Goal: Information Seeking & Learning: Learn about a topic

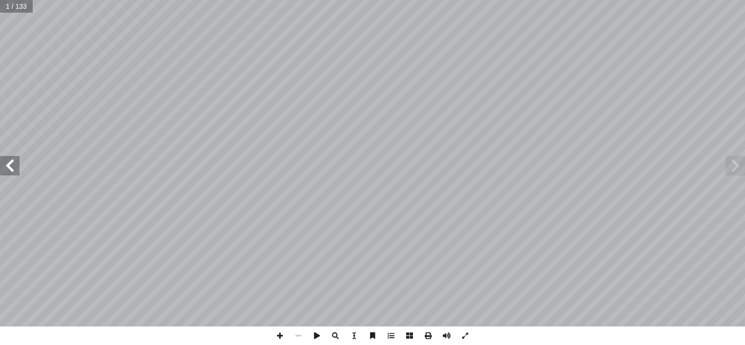
click at [16, 168] on span at bounding box center [10, 166] width 20 height 20
click at [447, 334] on span at bounding box center [446, 336] width 19 height 19
click at [13, 166] on span at bounding box center [10, 166] width 20 height 20
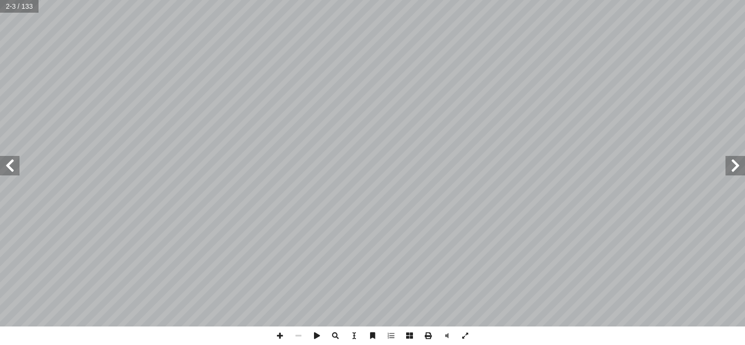
click at [13, 166] on span at bounding box center [10, 166] width 20 height 20
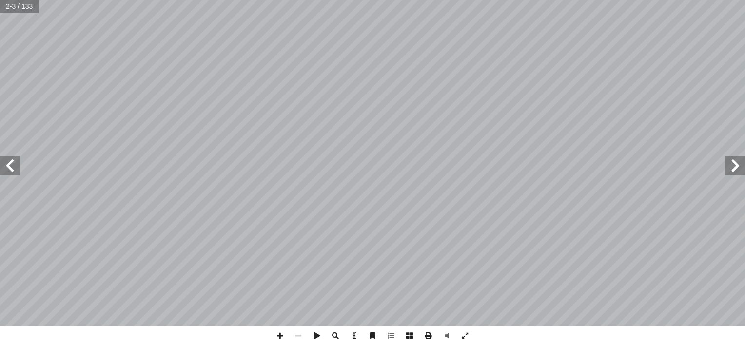
click at [13, 166] on span at bounding box center [10, 166] width 20 height 20
click at [11, 169] on span at bounding box center [10, 166] width 20 height 20
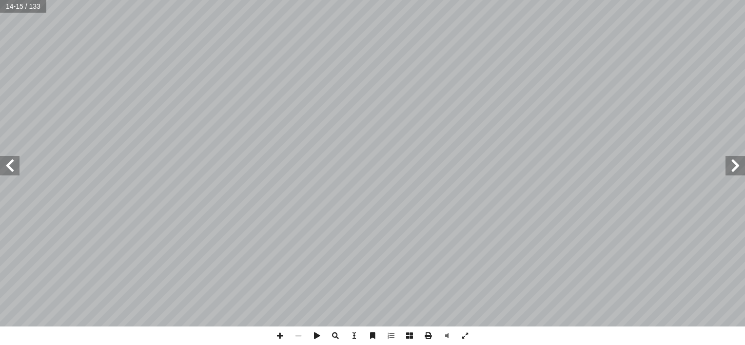
click at [11, 169] on span at bounding box center [10, 166] width 20 height 20
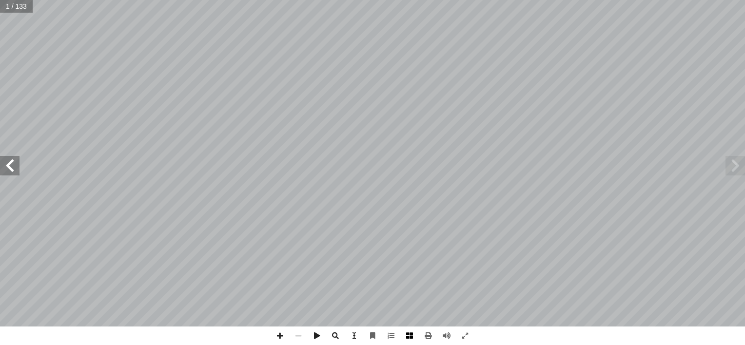
click at [414, 334] on span at bounding box center [409, 336] width 19 height 19
click at [449, 333] on span at bounding box center [446, 336] width 19 height 19
click at [410, 332] on span at bounding box center [409, 336] width 19 height 19
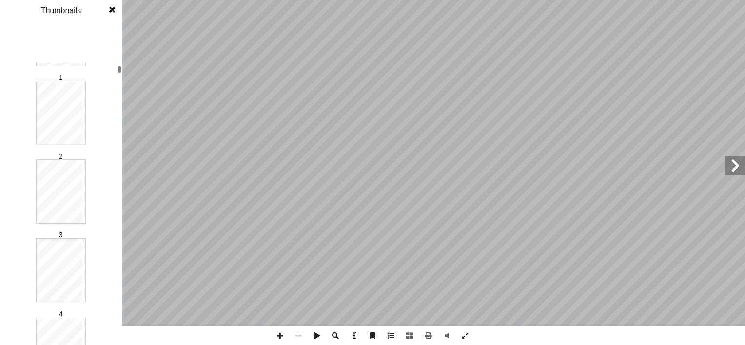
click at [115, 11] on span at bounding box center [112, 10] width 18 height 20
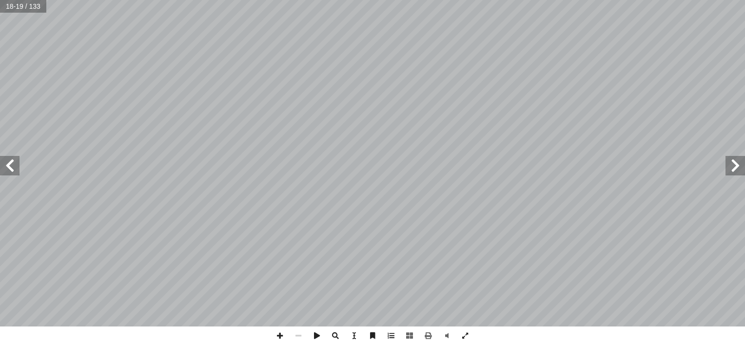
click at [8, 159] on span at bounding box center [10, 166] width 20 height 20
click at [13, 170] on span at bounding box center [10, 166] width 20 height 20
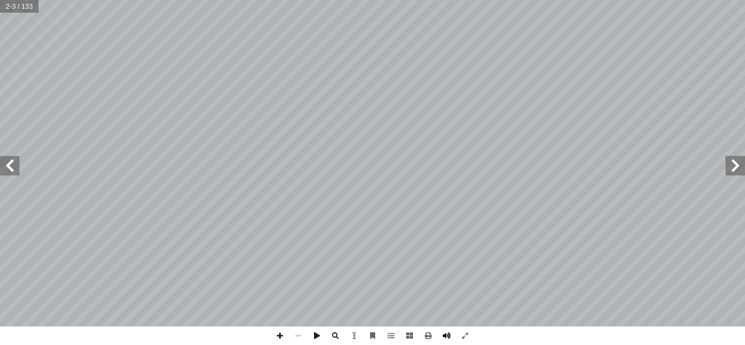
click at [446, 337] on span at bounding box center [446, 336] width 19 height 19
click at [14, 171] on span at bounding box center [10, 166] width 20 height 20
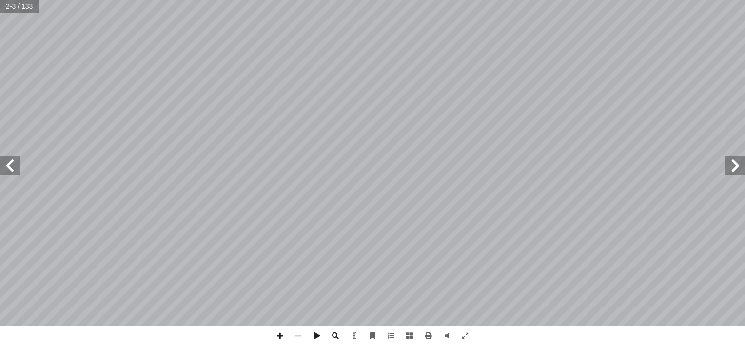
click at [14, 171] on span at bounding box center [10, 166] width 20 height 20
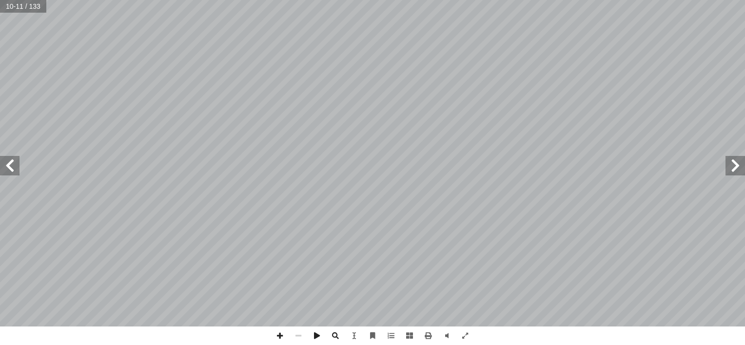
click at [14, 171] on span at bounding box center [10, 166] width 20 height 20
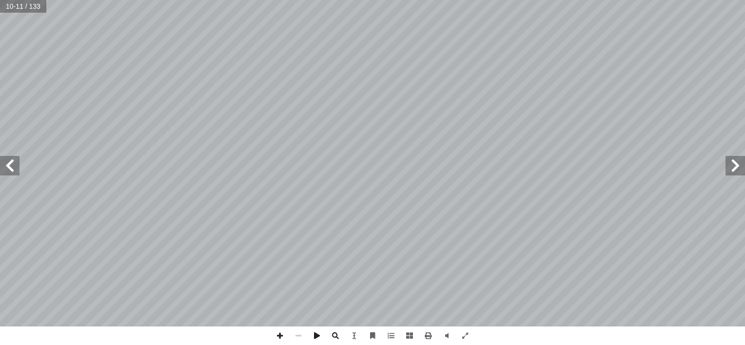
click at [14, 171] on span at bounding box center [10, 166] width 20 height 20
click at [10, 168] on span at bounding box center [10, 166] width 20 height 20
click at [4, 168] on span at bounding box center [10, 166] width 20 height 20
click at [728, 159] on span at bounding box center [735, 166] width 20 height 20
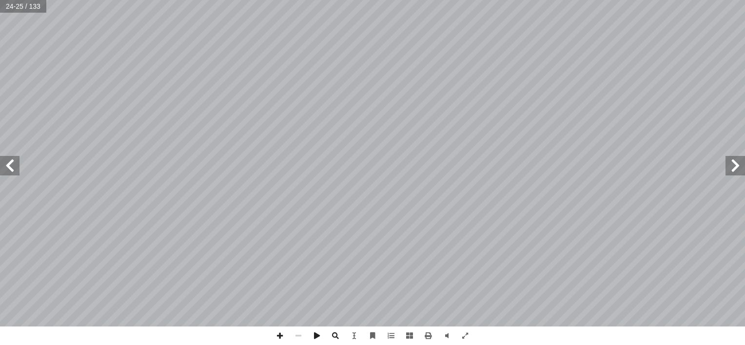
click at [14, 168] on span at bounding box center [10, 166] width 20 height 20
click at [740, 169] on span at bounding box center [735, 166] width 20 height 20
